Goal: Information Seeking & Learning: Learn about a topic

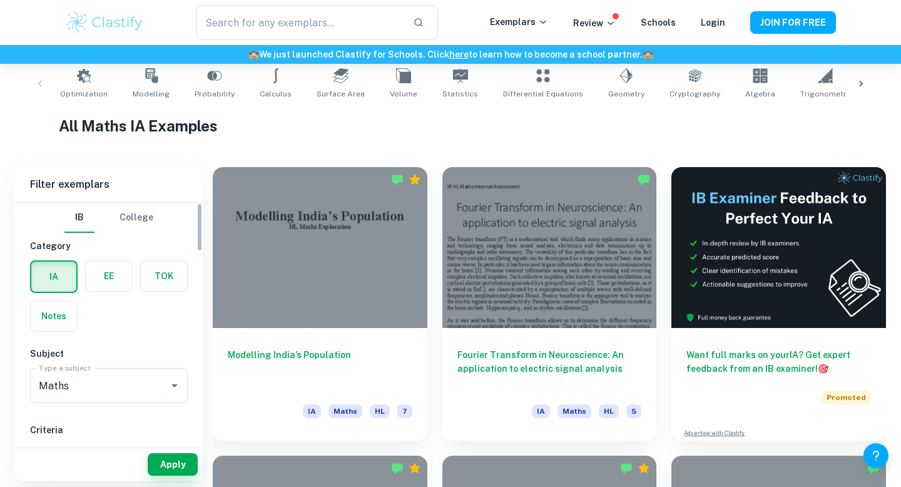
scroll to position [332, 0]
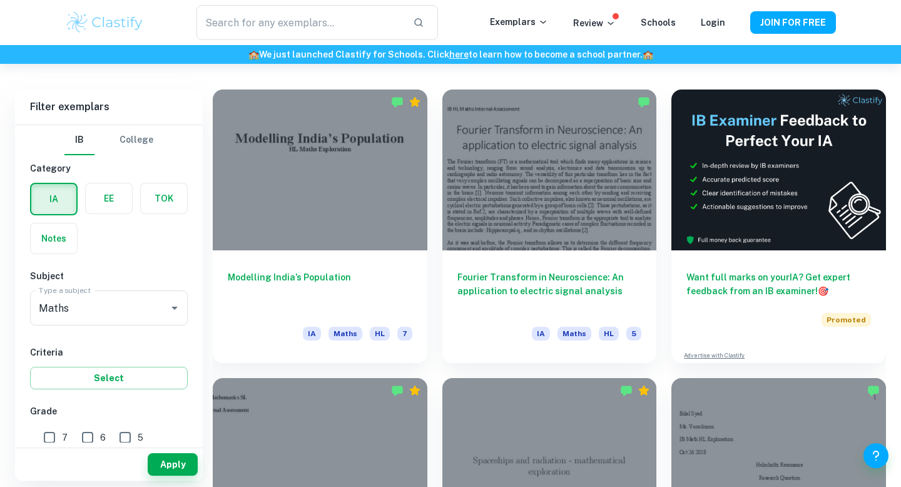
click at [119, 259] on div "IB College Category IA EE TOK Notes Subject Type a subject Maths Type a subject…" at bounding box center [109, 486] width 188 height 723
click at [109, 322] on div "Maths Type a subject" at bounding box center [109, 307] width 158 height 35
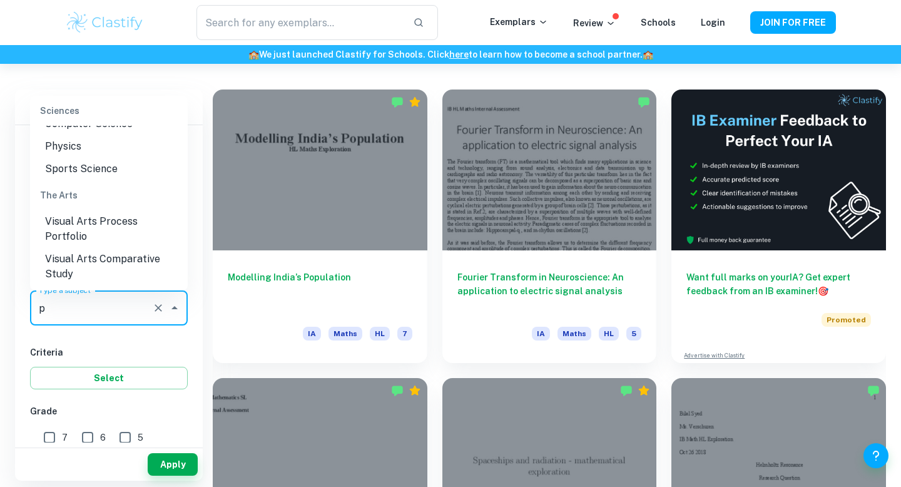
scroll to position [0, 0]
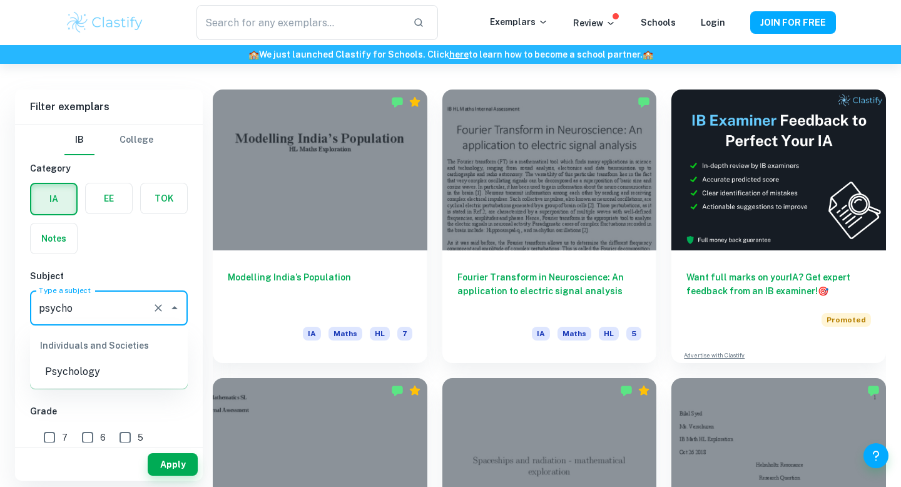
click at [78, 386] on ul "Individuals and Societies Psychology" at bounding box center [109, 356] width 158 height 63
click at [81, 378] on li "Psychology" at bounding box center [109, 371] width 158 height 23
type input "Psychology"
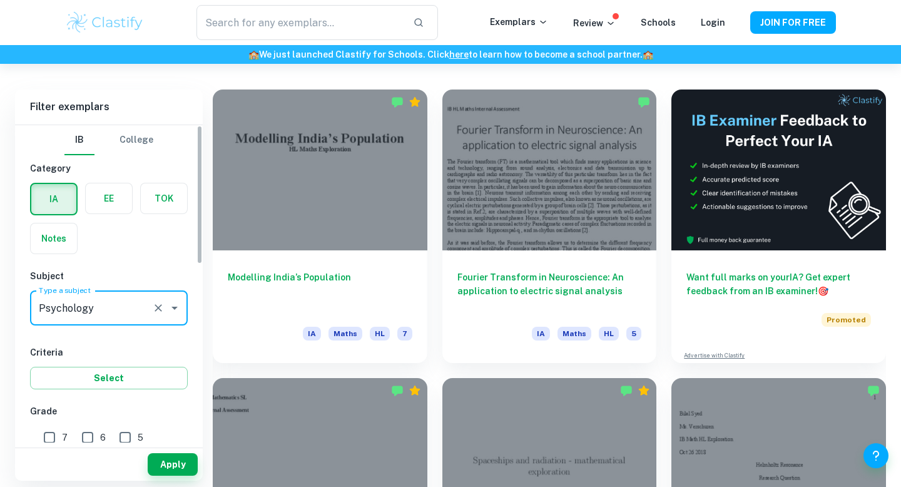
click at [55, 436] on input "7" at bounding box center [49, 437] width 25 height 25
checkbox input "true"
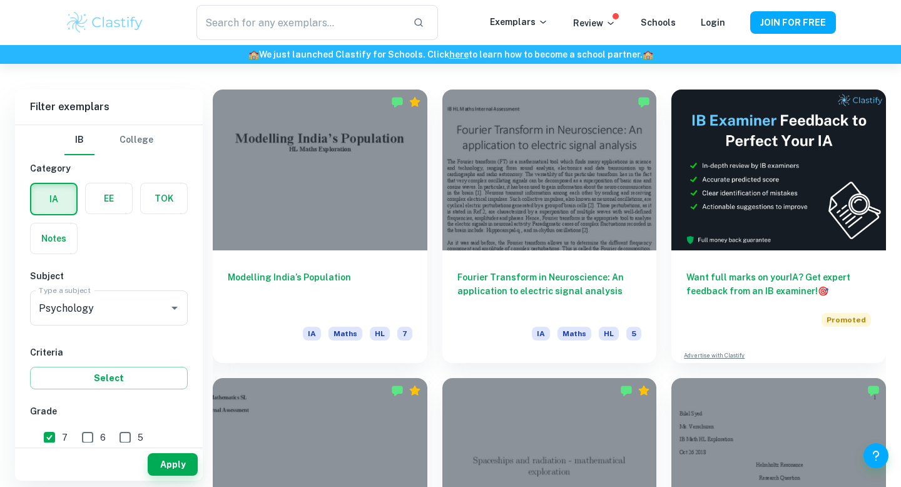
scroll to position [108, 0]
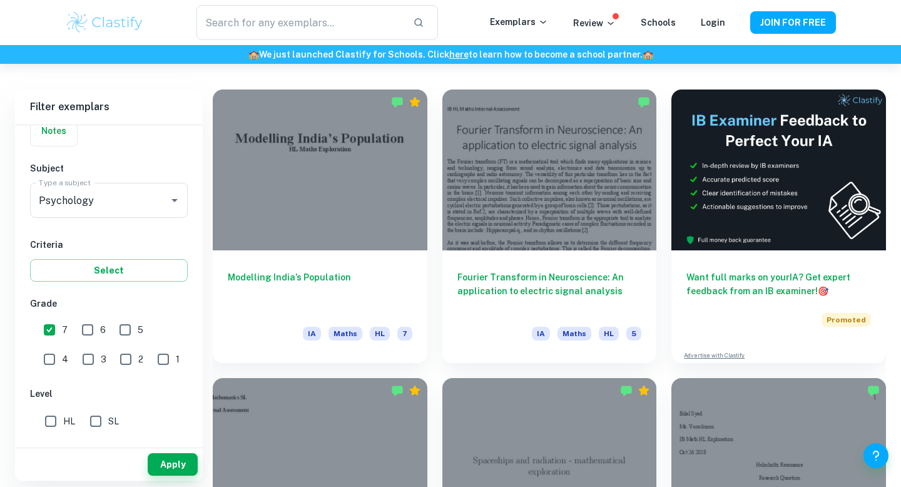
click at [111, 408] on label "SL" at bounding box center [101, 420] width 36 height 25
click at [108, 408] on input "SL" at bounding box center [95, 420] width 25 height 25
click at [104, 418] on input "SL" at bounding box center [95, 420] width 25 height 25
click at [105, 412] on input "SL" at bounding box center [95, 420] width 25 height 25
checkbox input "true"
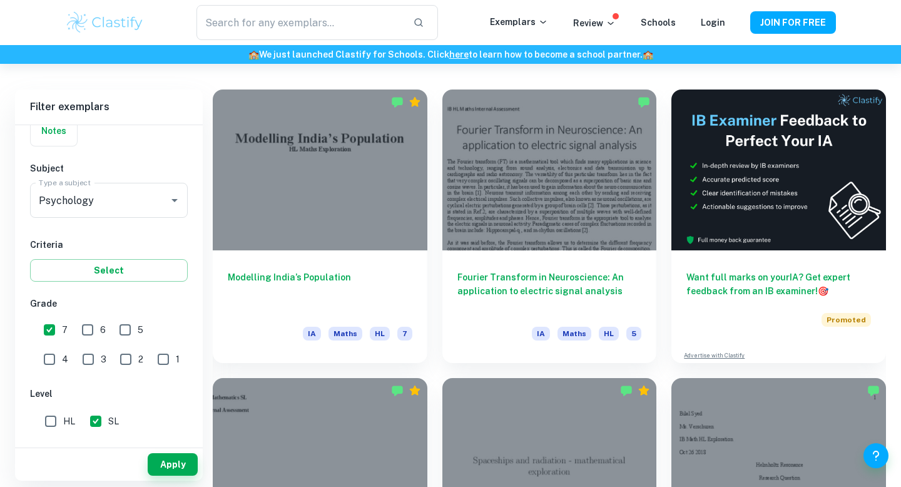
click at [152, 442] on div "Apply" at bounding box center [109, 461] width 188 height 38
click at [158, 456] on button "Apply" at bounding box center [173, 464] width 50 height 23
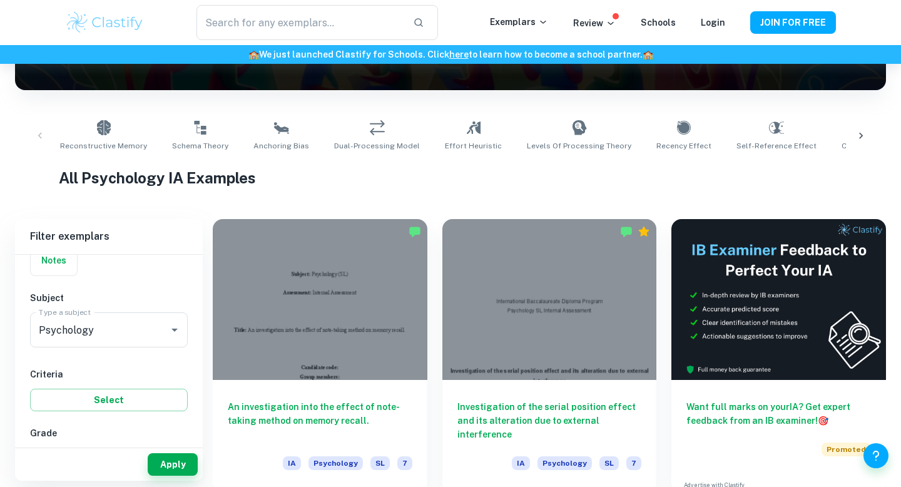
scroll to position [198, 0]
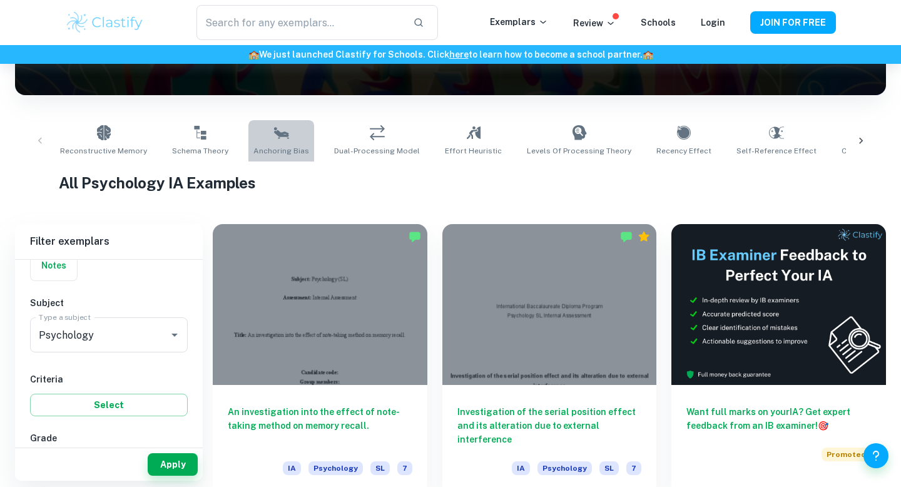
click at [282, 134] on link "Anchoring Bias" at bounding box center [281, 140] width 66 height 41
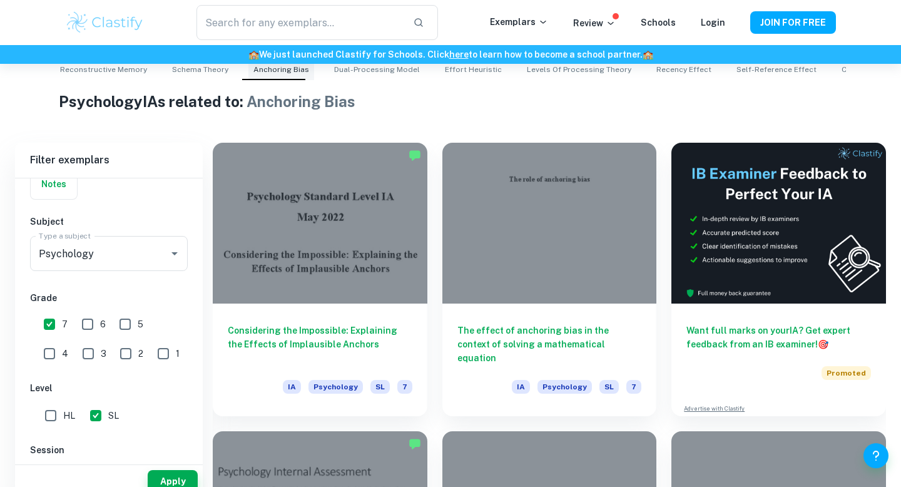
scroll to position [297, 0]
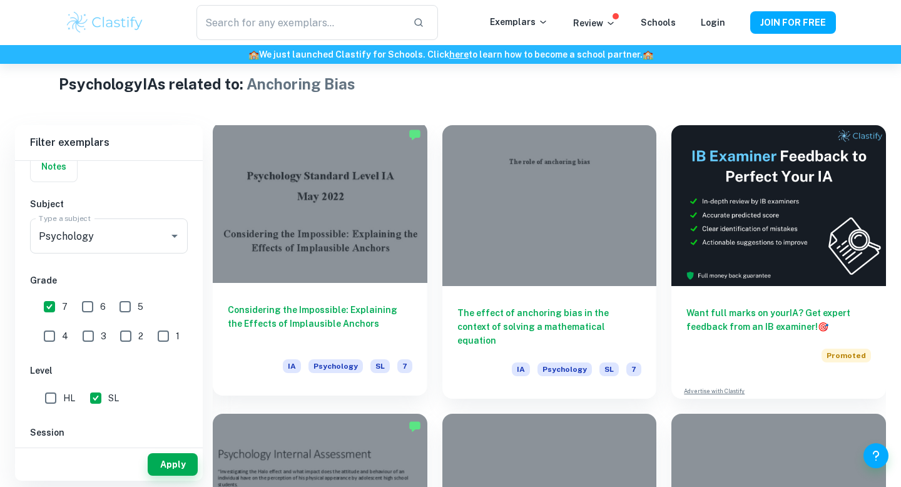
click at [390, 330] on h6 "Considering the Impossible: Explaining the Effects of Implausible Anchors" at bounding box center [320, 323] width 185 height 41
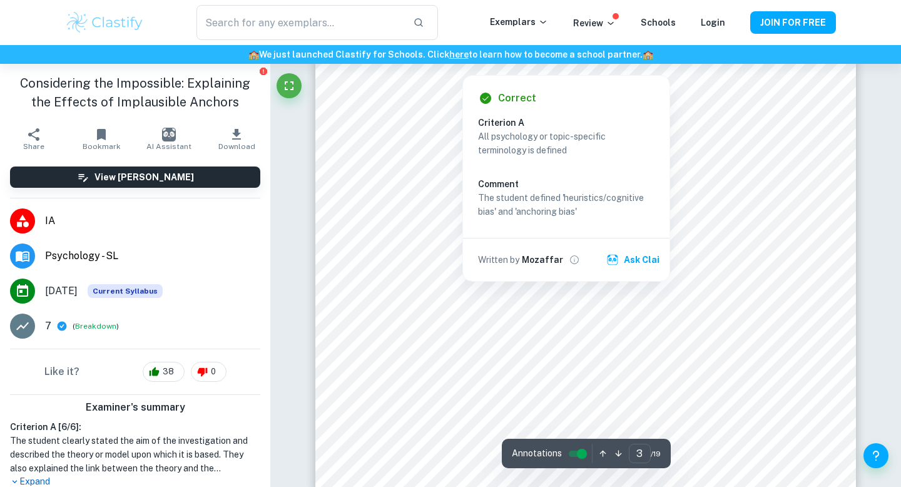
scroll to position [1935, 0]
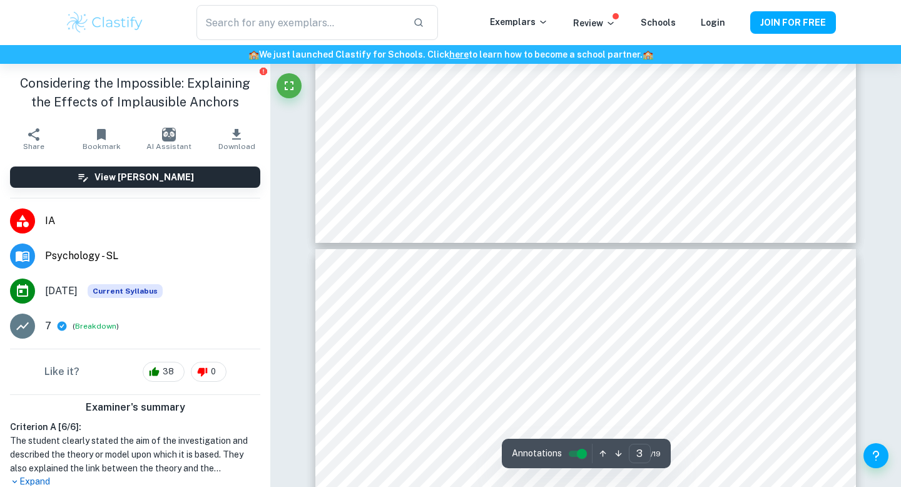
type input "4"
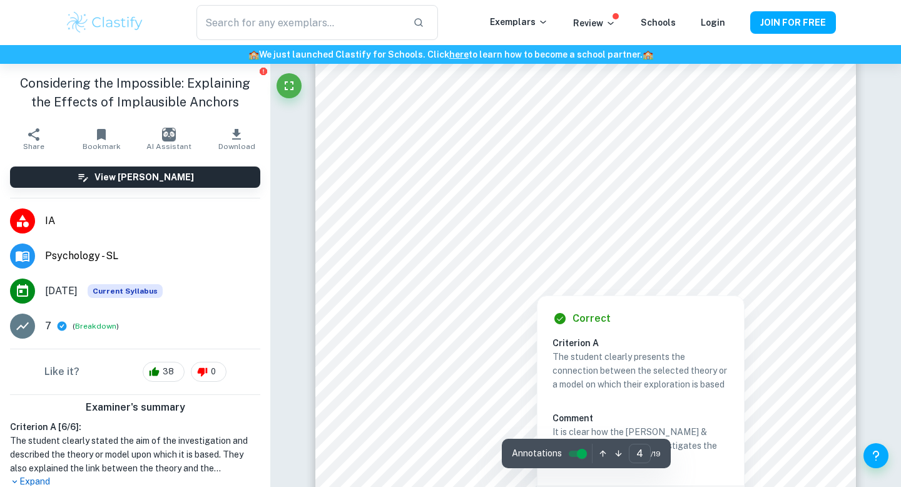
scroll to position [2401, 0]
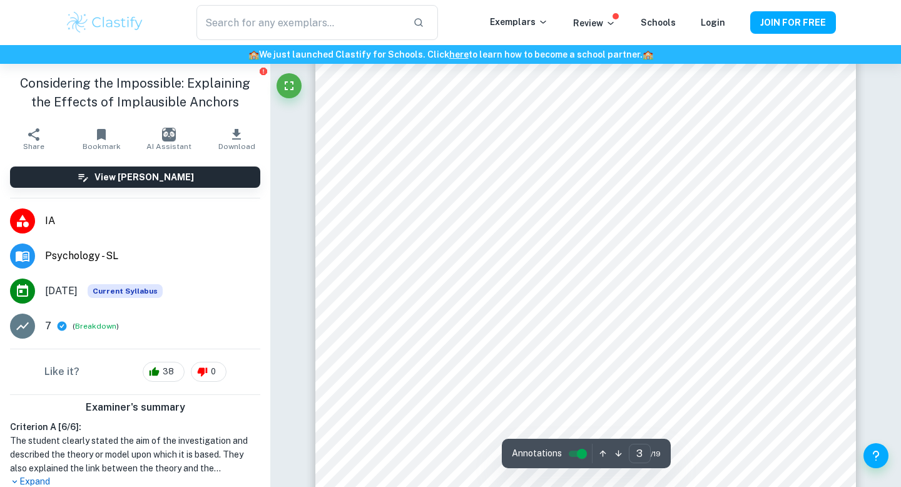
scroll to position [1678, 0]
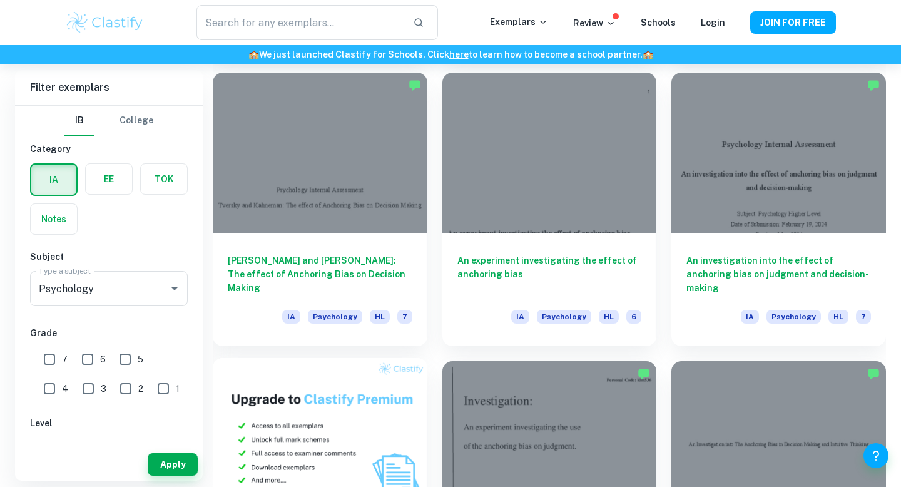
scroll to position [702, 0]
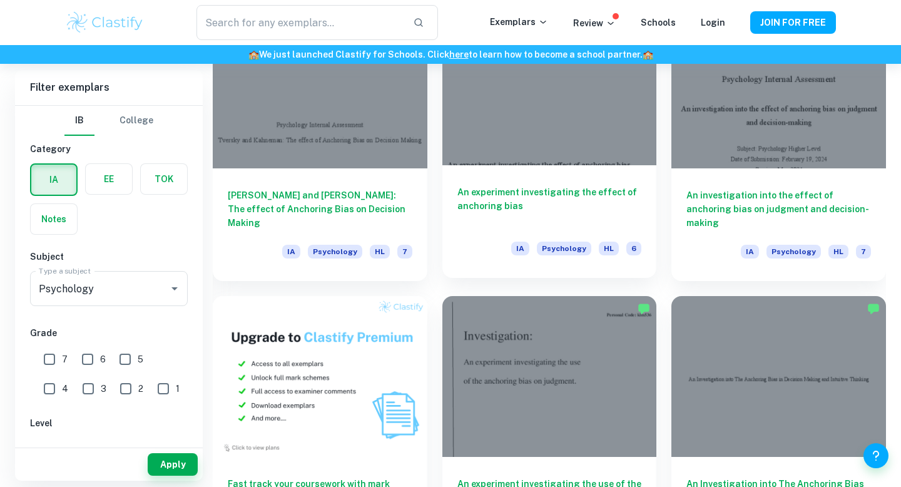
click at [549, 220] on h6 "An experiment investigating the effect of anchoring bias" at bounding box center [549, 205] width 185 height 41
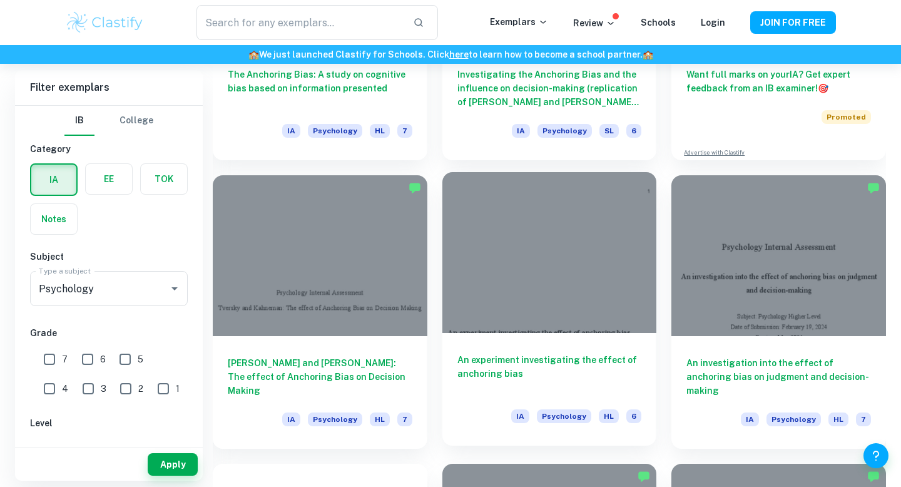
scroll to position [559, 0]
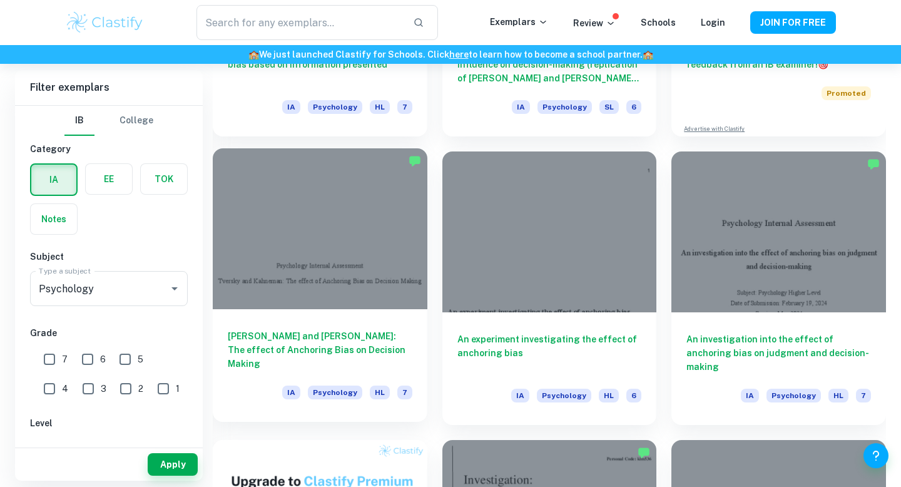
click at [392, 265] on div at bounding box center [320, 228] width 215 height 161
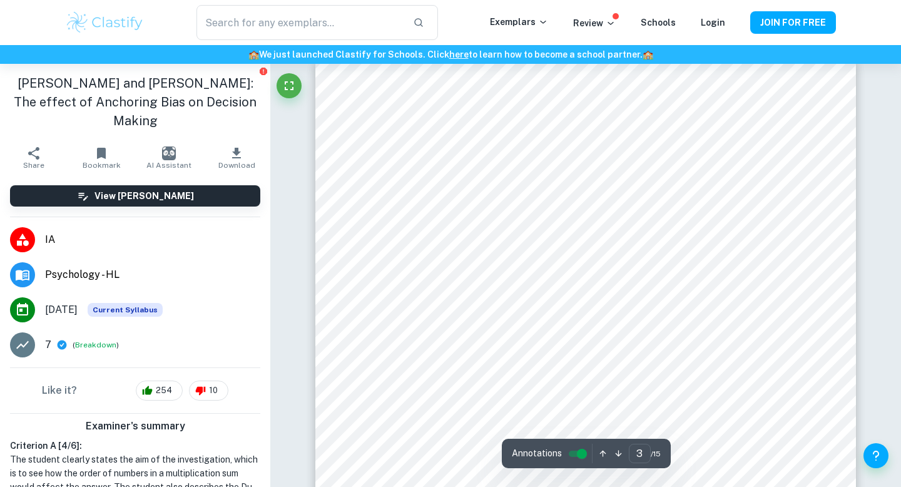
scroll to position [1733, 0]
type input "4"
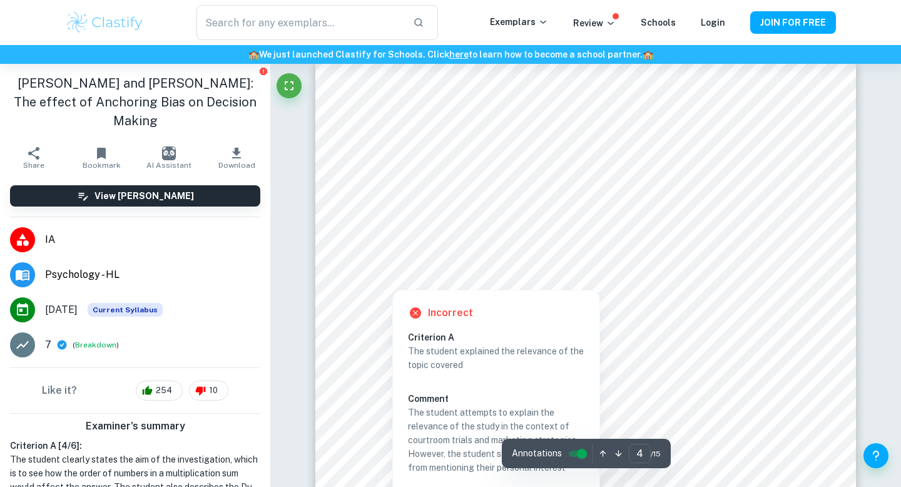
click at [764, 119] on div at bounding box center [762, 123] width 63 height 20
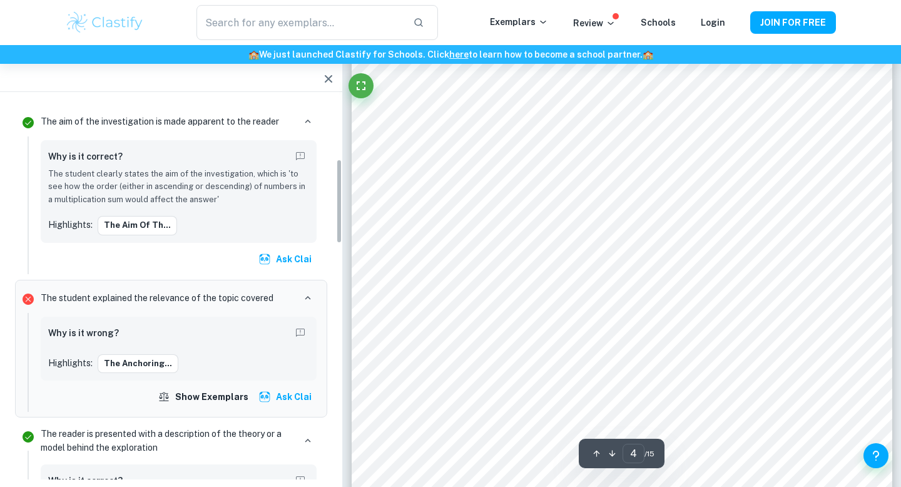
scroll to position [276, 0]
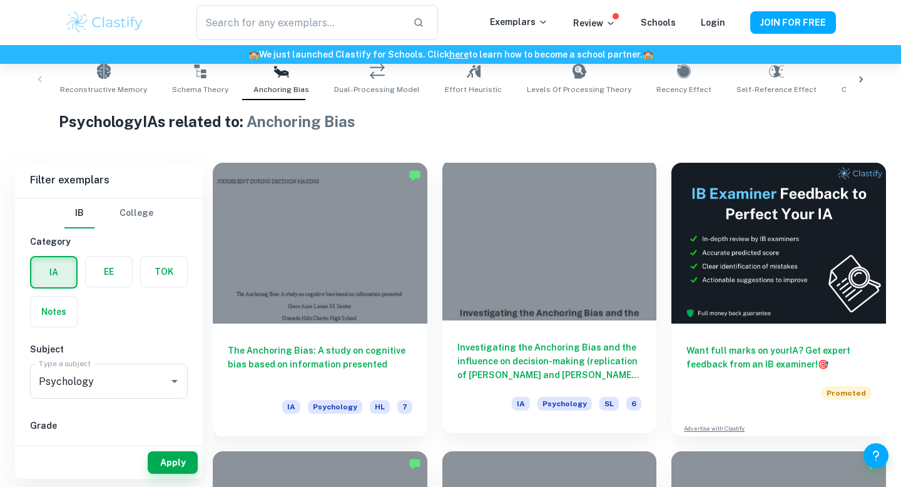
scroll to position [258, 0]
